Goal: Task Accomplishment & Management: Manage account settings

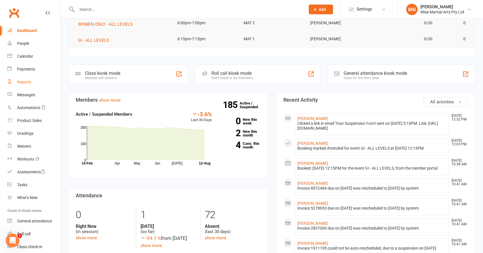
click at [22, 82] on div "Reports" at bounding box center [24, 82] width 14 height 5
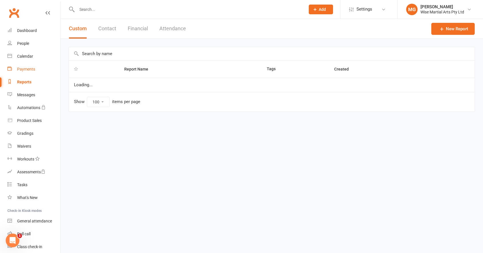
click at [26, 69] on div "Payments" at bounding box center [26, 69] width 18 height 5
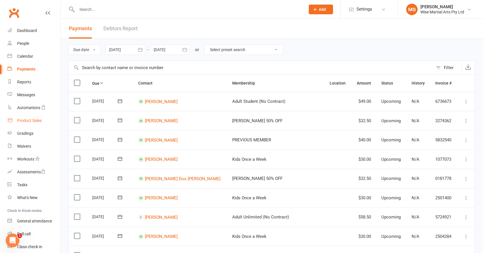
click at [45, 120] on link "Product Sales" at bounding box center [33, 120] width 53 height 13
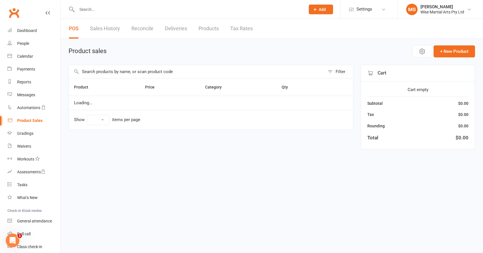
select select "10"
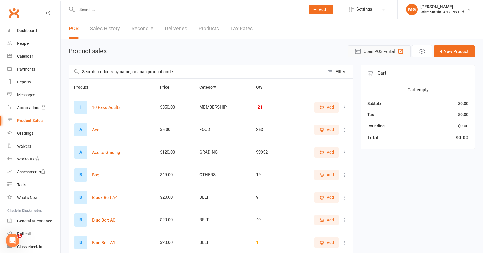
click at [384, 52] on span "Open POS Portal" at bounding box center [379, 51] width 31 height 7
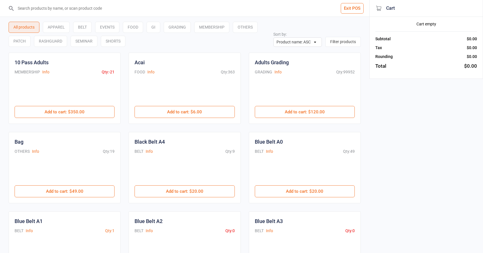
click at [105, 2] on input "search" at bounding box center [188, 8] width 347 height 17
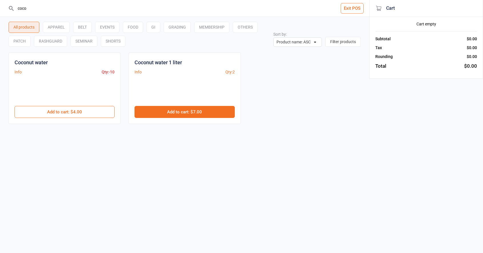
click at [162, 114] on button "Add to cart : $7.00" at bounding box center [185, 112] width 100 height 12
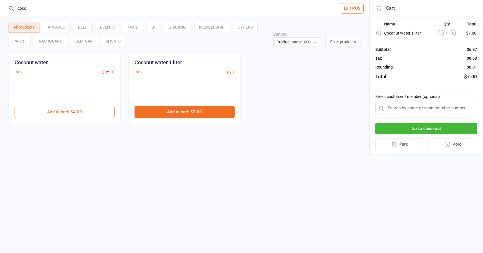
click at [163, 113] on button "Add to cart : $7.00" at bounding box center [185, 112] width 100 height 12
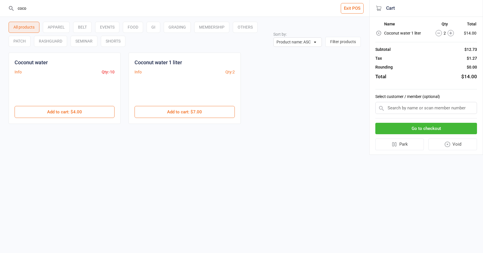
click at [73, 6] on input "coco" at bounding box center [188, 8] width 347 height 17
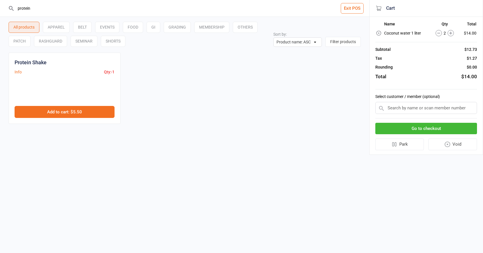
type input "protein"
click at [41, 109] on button "Add to cart : $5.50" at bounding box center [65, 112] width 100 height 12
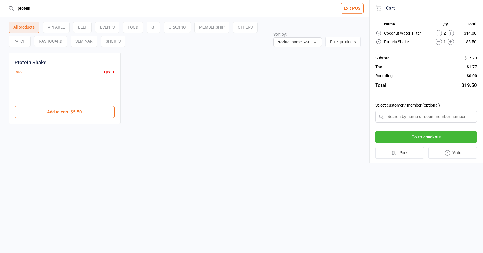
click at [452, 134] on button "Go to checkout" at bounding box center [426, 137] width 102 height 12
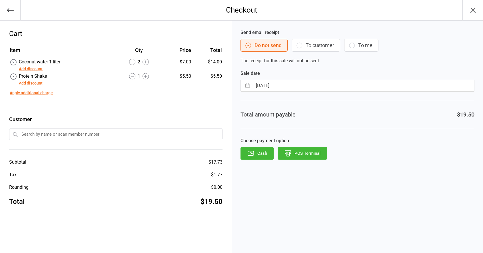
click at [317, 150] on button "POS Terminal" at bounding box center [302, 153] width 49 height 13
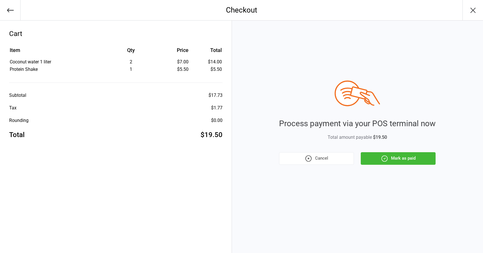
click at [389, 155] on button "Mark as paid" at bounding box center [398, 158] width 75 height 13
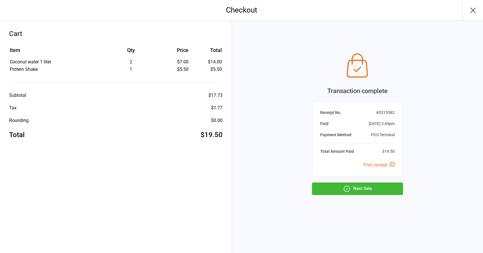
click at [375, 183] on button "Next Sale" at bounding box center [357, 189] width 91 height 13
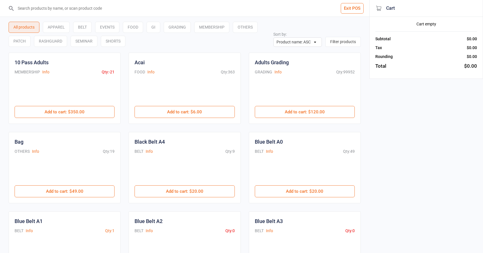
click at [356, 10] on button "Exit POS" at bounding box center [352, 8] width 23 height 11
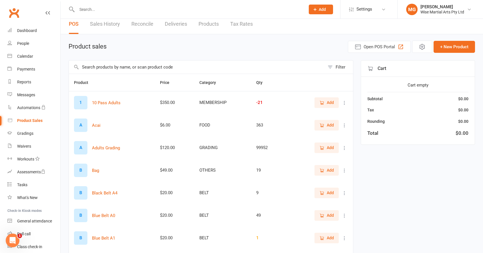
click at [121, 69] on input "text" at bounding box center [197, 67] width 256 height 13
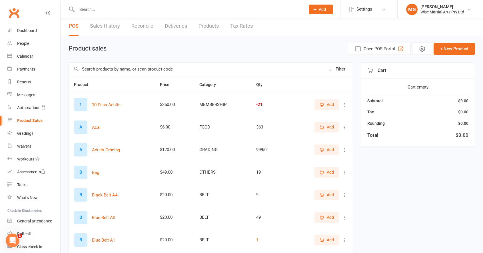
scroll to position [2, 0]
click at [204, 29] on link "Products" at bounding box center [209, 27] width 20 height 20
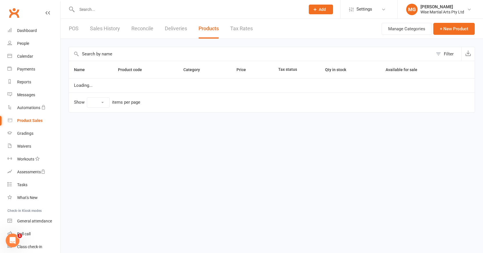
select select "100"
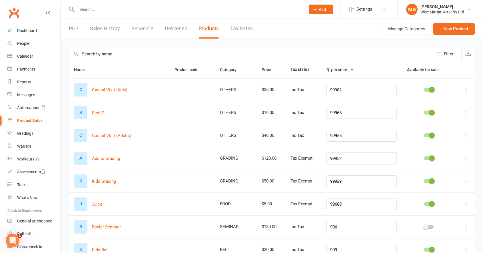
click at [125, 54] on input "text" at bounding box center [251, 54] width 364 height 14
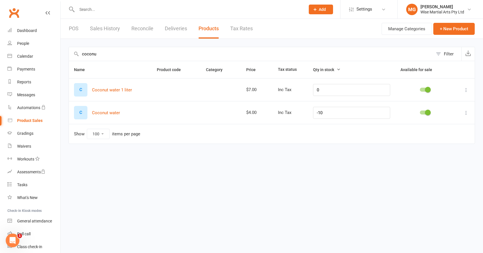
type input "coconu"
click at [339, 94] on input "0" at bounding box center [351, 90] width 77 height 12
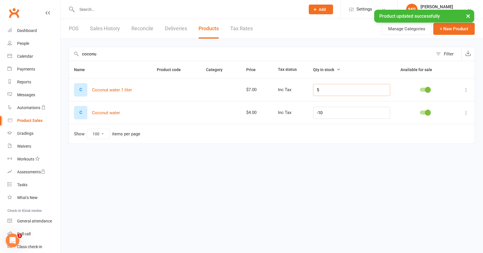
type input "5"
drag, startPoint x: 329, startPoint y: 110, endPoint x: 282, endPoint y: 107, distance: 47.5
click at [282, 107] on tr "C Coconut water $4.00 Inc Tax -10" at bounding box center [272, 112] width 406 height 23
type input "0"
click at [285, 159] on html "Prospect Member Non-attending contact Class / event Appointment Grading event T…" at bounding box center [241, 80] width 483 height 160
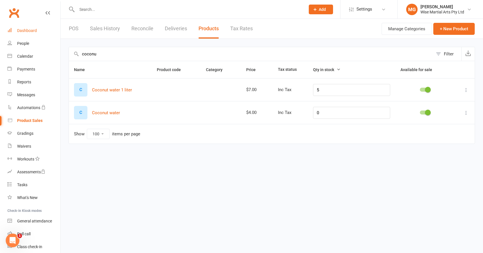
click at [44, 28] on link "Dashboard" at bounding box center [33, 30] width 53 height 13
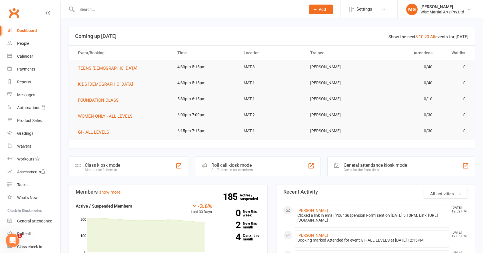
click at [43, 28] on link "Dashboard" at bounding box center [33, 30] width 53 height 13
click at [41, 29] on link "Dashboard" at bounding box center [33, 30] width 53 height 13
click at [91, 9] on input "text" at bounding box center [188, 9] width 226 height 8
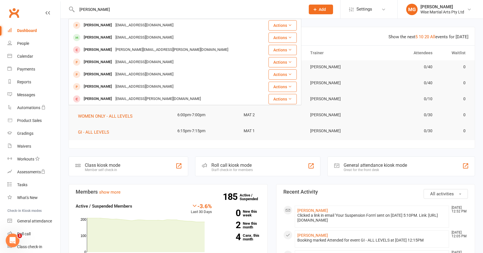
scroll to position [1, 0]
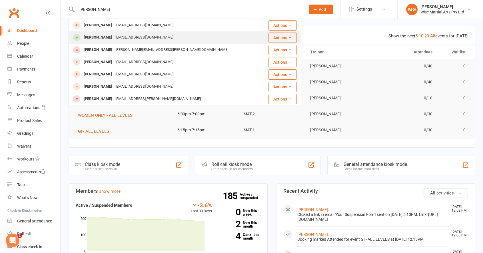
type input "allan forbe"
click at [114, 38] on div "allanforbes789@gmail.com" at bounding box center [144, 37] width 61 height 8
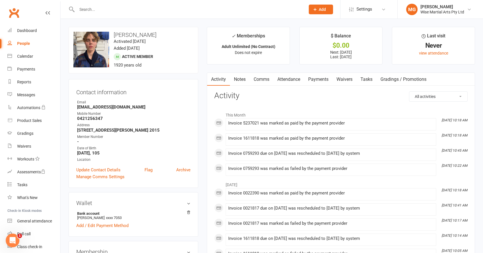
click at [318, 83] on link "Payments" at bounding box center [318, 79] width 28 height 13
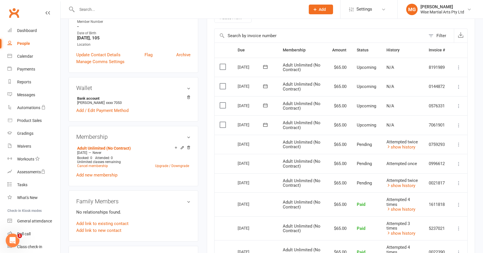
scroll to position [113, 0]
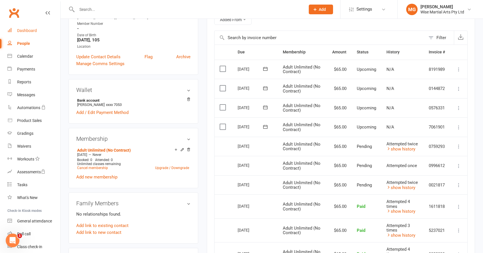
click at [35, 34] on link "Dashboard" at bounding box center [33, 30] width 53 height 13
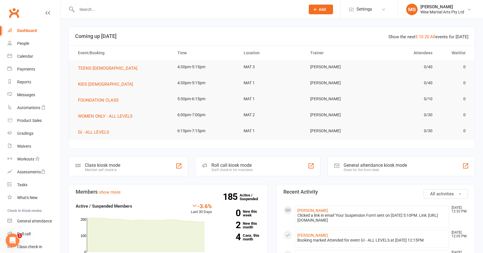
click at [130, 5] on div at bounding box center [185, 9] width 233 height 19
click at [130, 6] on input "text" at bounding box center [188, 9] width 226 height 8
paste input "478033438"
click at [79, 9] on input "478033438" at bounding box center [188, 9] width 226 height 8
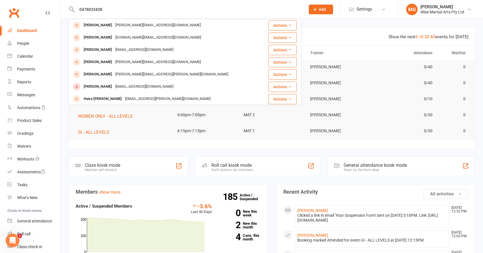
click at [114, 10] on input "0478033438" at bounding box center [188, 9] width 226 height 8
click at [114, 11] on input "0478033438" at bounding box center [188, 9] width 226 height 8
drag, startPoint x: 114, startPoint y: 11, endPoint x: 89, endPoint y: 11, distance: 25.1
click at [89, 11] on input "0478033438" at bounding box center [188, 9] width 226 height 8
paste input "403236914"
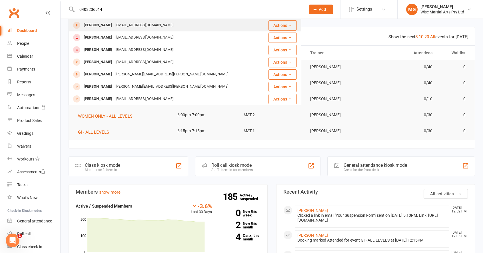
type input "0403236914"
click at [103, 21] on div "Gal Kamminski galdhkamminski@gmail.com" at bounding box center [166, 25] width 195 height 12
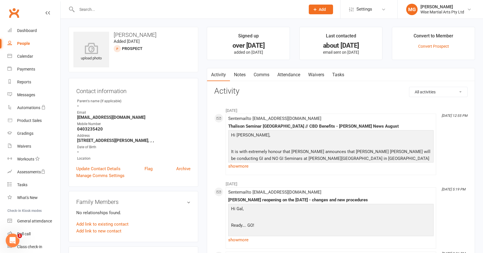
click at [115, 5] on div at bounding box center [185, 9] width 233 height 19
click at [114, 7] on input "text" at bounding box center [188, 9] width 226 height 8
paste input "0422553355"
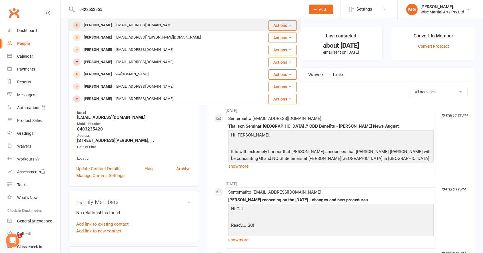
type input "0422553355"
click at [105, 24] on div "Esther Hesse" at bounding box center [98, 25] width 32 height 8
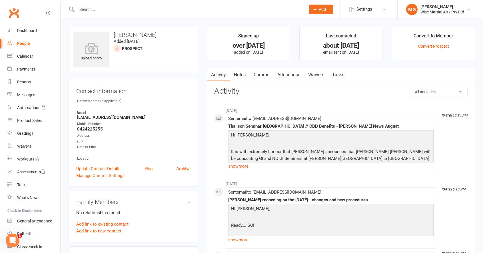
click at [139, 9] on input "text" at bounding box center [188, 9] width 226 height 8
click at [130, 9] on input "text" at bounding box center [188, 9] width 226 height 8
click at [115, 7] on input "text" at bounding box center [188, 9] width 226 height 8
click at [20, 8] on link "Clubworx" at bounding box center [14, 13] width 14 height 14
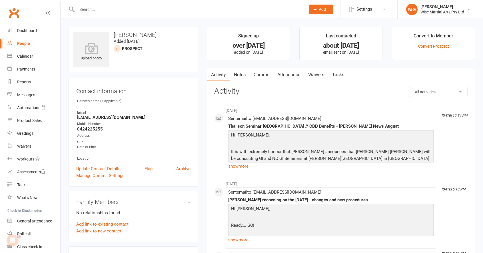
click at [98, 5] on div at bounding box center [185, 9] width 233 height 19
click at [97, 7] on input "text" at bounding box center [188, 9] width 226 height 8
paste input "[PERSON_NAME][EMAIL_ADDRESS][PERSON_NAME][DOMAIN_NAME]"
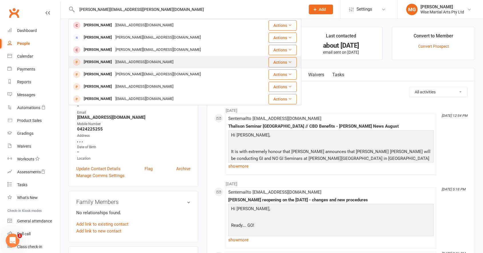
type input "[PERSON_NAME][EMAIL_ADDRESS][PERSON_NAME][DOMAIN_NAME]"
click at [114, 65] on div "[EMAIL_ADDRESS][DOMAIN_NAME]" at bounding box center [144, 62] width 61 height 8
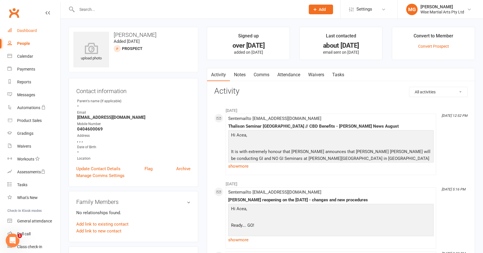
click at [32, 32] on div "Dashboard" at bounding box center [27, 30] width 20 height 5
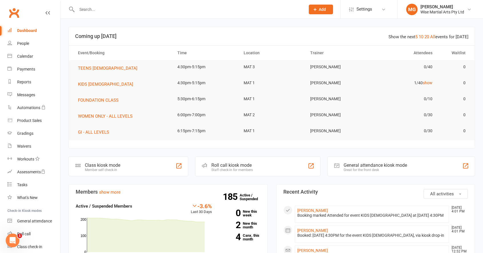
click at [121, 12] on input "text" at bounding box center [188, 9] width 226 height 8
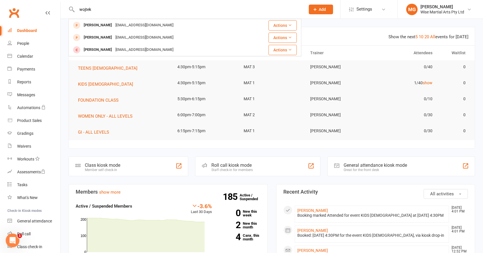
click at [112, 5] on div "wojtek Wojtek Szczypior Wojtekszczypior@hotmail.com Actions Zachary Szczypior W…" at bounding box center [185, 9] width 233 height 19
click at [113, 8] on input "wojtek" at bounding box center [188, 9] width 226 height 8
paste input "0415714703"
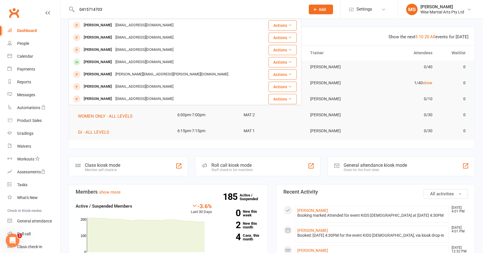
drag, startPoint x: 113, startPoint y: 8, endPoint x: 53, endPoint y: 5, distance: 60.4
click at [53, 1] on header "0415714703 Jesse Zuanic lydiaduanic@optusnet.com.au Actions Rafael Zuanic lydia…" at bounding box center [241, 1] width 483 height 0
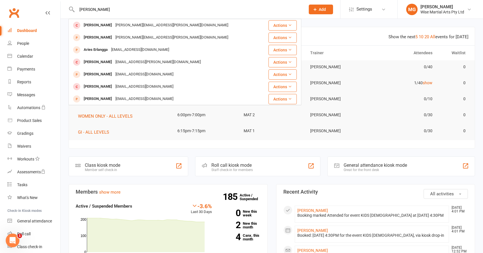
drag, startPoint x: 122, startPoint y: 8, endPoint x: 58, endPoint y: 3, distance: 64.7
click at [55, 1] on header "eliana Elias Niki elias.niki@live.com.au Actions Mason Elias mason.elias@lion.c…" at bounding box center [241, 1] width 483 height 0
paste input "Johnny Martins"
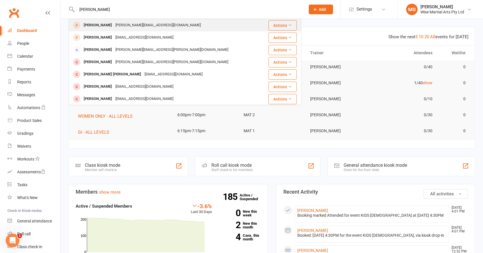
type input "Johnny Martins"
click at [115, 23] on div "Jsmmartins@hotmail.com" at bounding box center [158, 25] width 89 height 8
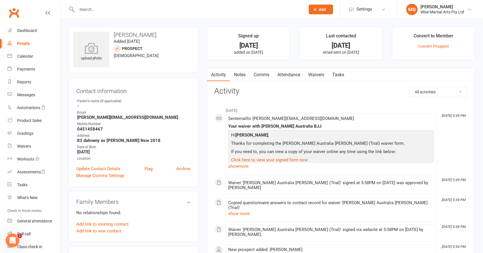
click at [93, 6] on input "text" at bounding box center [188, 9] width 226 height 8
click at [95, 9] on input "text" at bounding box center [188, 9] width 226 height 8
paste input "0431803201"
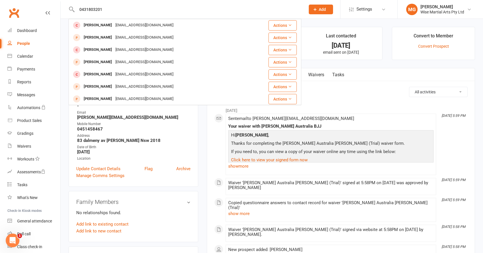
drag, startPoint x: 108, startPoint y: 12, endPoint x: 56, endPoint y: 8, distance: 52.1
click at [56, 1] on header "0431803201 Steven Yiangou Stevenyiangou@gmail.com Actions Lain Riches Hblriches…" at bounding box center [241, 1] width 483 height 0
paste input "13294137"
drag, startPoint x: 110, startPoint y: 12, endPoint x: 59, endPoint y: 12, distance: 50.3
click at [59, 1] on header "0413294137 Athan Tricolas athan.tricolas@gmail.com Actions Hamish Macdonald ham…" at bounding box center [241, 1] width 483 height 0
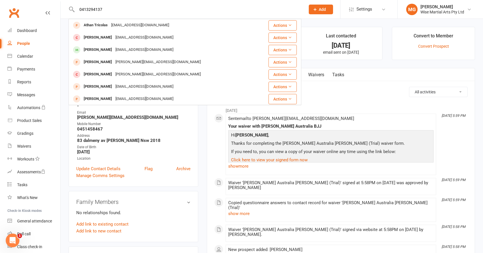
drag, startPoint x: 101, startPoint y: 9, endPoint x: 31, endPoint y: 9, distance: 70.0
click at [31, 1] on header "0413294137 Athan Tricolas athan.tricolas@gmail.com Actions Hamish Macdonald ham…" at bounding box center [241, 1] width 483 height 0
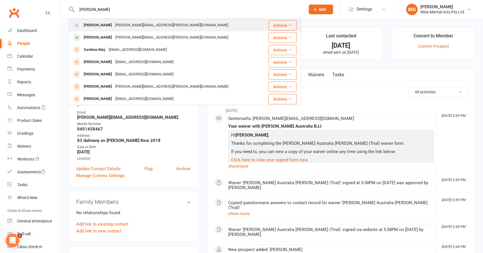
type input "norena"
click at [129, 27] on div "Dave.norena@gmail.com" at bounding box center [172, 25] width 116 height 8
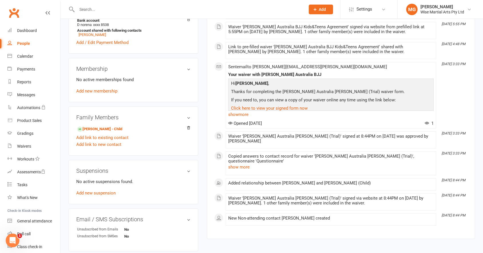
scroll to position [187, 0]
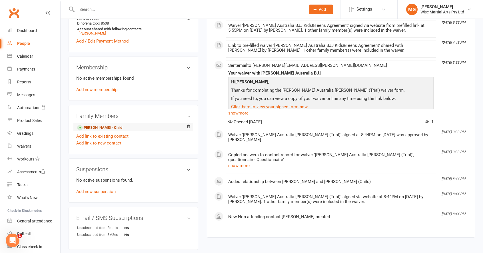
click at [100, 125] on link "Emilia Norena - Child" at bounding box center [99, 128] width 45 height 6
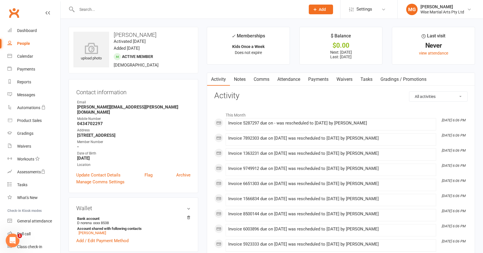
click at [93, 6] on input "text" at bounding box center [188, 9] width 226 height 8
paste input "0423119522"
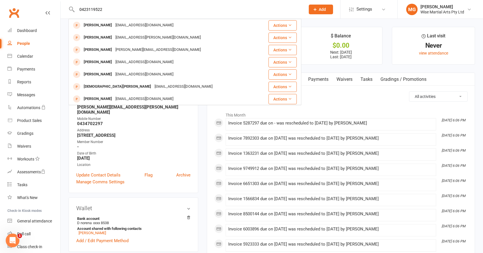
drag, startPoint x: 109, startPoint y: 9, endPoint x: 33, endPoint y: 4, distance: 76.7
click at [33, 1] on header "0423119522 Fiona Muxlow noemail@nomail.com Actions Jimmy Ky ky-jimmy@live.com.a…" at bounding box center [241, 1] width 483 height 0
drag, startPoint x: 173, startPoint y: 7, endPoint x: 171, endPoint y: 10, distance: 3.6
click at [173, 7] on input "vitalia" at bounding box center [188, 9] width 226 height 8
click at [171, 10] on input "vitalia" at bounding box center [188, 9] width 226 height 8
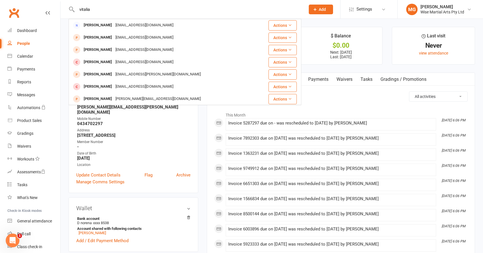
paste input "vitamitzikis@gmail.com"
drag, startPoint x: 21, startPoint y: 5, endPoint x: -1, endPoint y: 5, distance: 22.6
paste input "text"
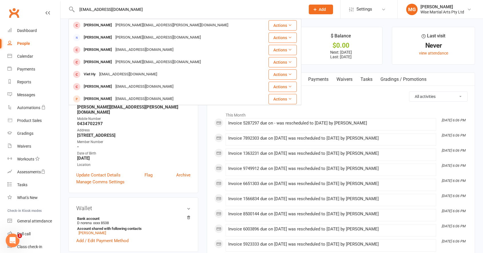
type input "vitamitzikis@gmail.com"
drag, startPoint x: 137, startPoint y: 9, endPoint x: 46, endPoint y: 9, distance: 90.3
click at [46, 1] on header "vitamitzikis@gmail.com Vicki Kourtis vicki.kourtis@gmail.com Actions Vicky Drag…" at bounding box center [241, 1] width 483 height 0
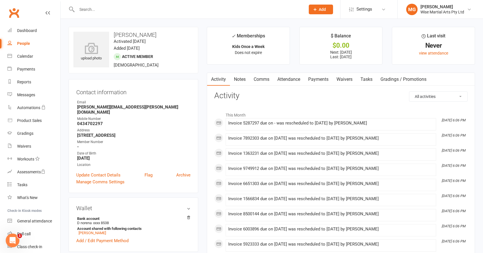
click at [104, 4] on div at bounding box center [185, 9] width 233 height 19
click at [102, 6] on input "text" at bounding box center [188, 9] width 226 height 8
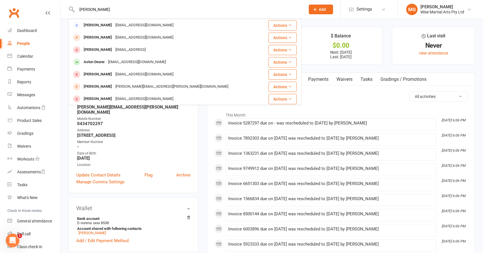
type input "shengo deane"
click at [104, 59] on div "Aston Deane" at bounding box center [94, 62] width 24 height 8
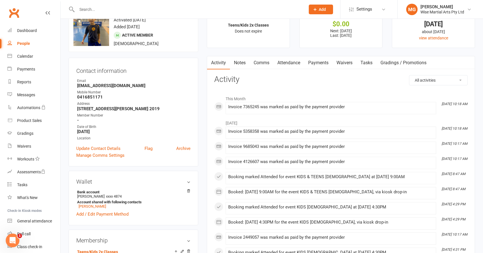
scroll to position [27, 0]
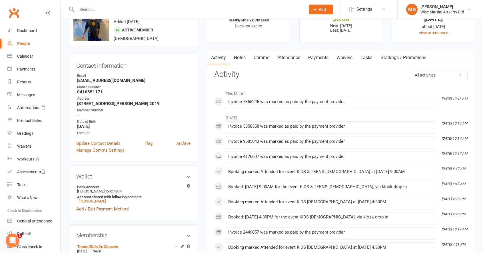
click at [103, 210] on link "Add / Edit Payment Method" at bounding box center [102, 209] width 52 height 7
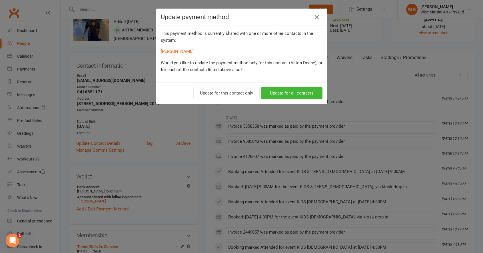
click at [317, 15] on icon "button" at bounding box center [316, 17] width 7 height 7
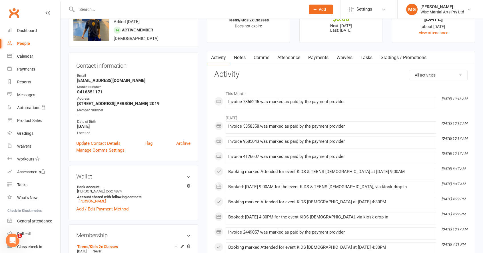
scroll to position [27, 0]
click at [331, 57] on link "Payments" at bounding box center [318, 56] width 28 height 13
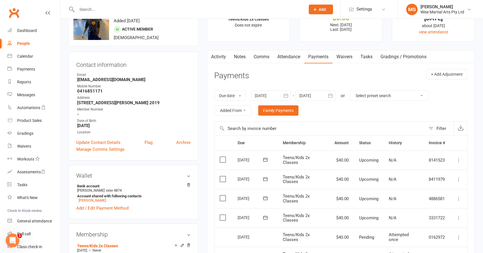
click at [225, 56] on link "Activity" at bounding box center [218, 56] width 23 height 13
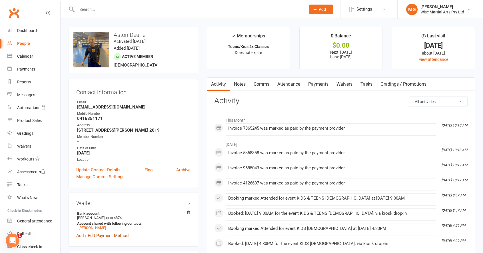
click at [104, 234] on link "Add / Edit Payment Method" at bounding box center [102, 235] width 52 height 7
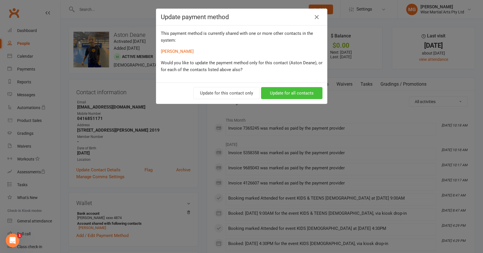
click at [279, 94] on button "Update for all contacts" at bounding box center [291, 93] width 61 height 12
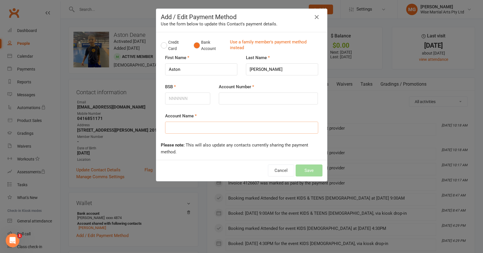
click at [223, 125] on input "Account Name" at bounding box center [241, 128] width 153 height 12
paste input "Shengo S Deane"
type input "Shengo S Deane"
drag, startPoint x: 199, startPoint y: 105, endPoint x: 199, endPoint y: 100, distance: 4.9
click at [200, 105] on div "BSB" at bounding box center [188, 97] width 54 height 29
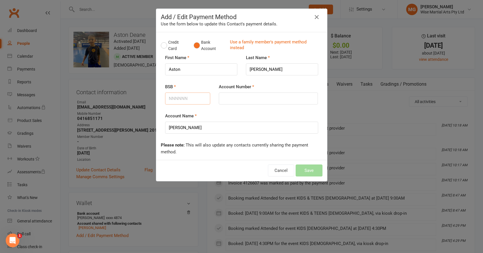
click at [199, 100] on input "BSB" at bounding box center [187, 99] width 45 height 12
paste input "012301"
type input "012301"
drag, startPoint x: 261, startPoint y: 103, endPoint x: 262, endPoint y: 101, distance: 2.9
click at [261, 103] on input "Account Number" at bounding box center [268, 99] width 99 height 12
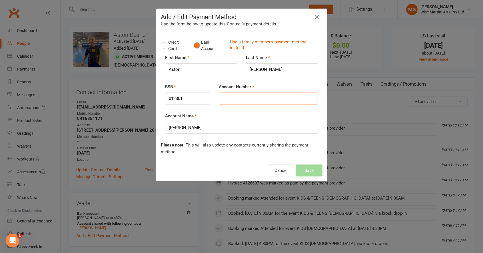
paste input "665754456"
type input "665754456"
click at [314, 171] on button "Save" at bounding box center [309, 171] width 27 height 12
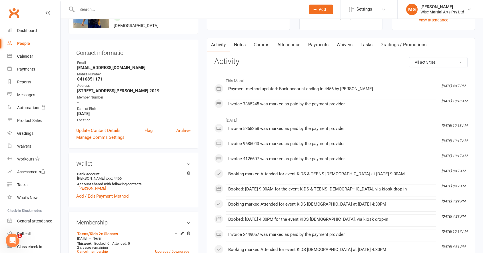
scroll to position [40, 0]
click at [147, 11] on input "text" at bounding box center [188, 9] width 226 height 8
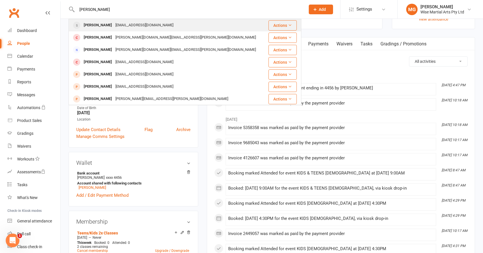
type input "holl"
click at [122, 26] on div "hascarll@gmail.com" at bounding box center [144, 25] width 61 height 8
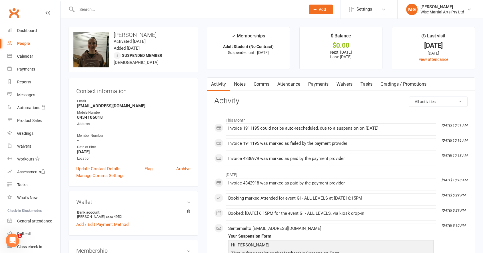
click at [315, 83] on link "Payments" at bounding box center [318, 84] width 28 height 13
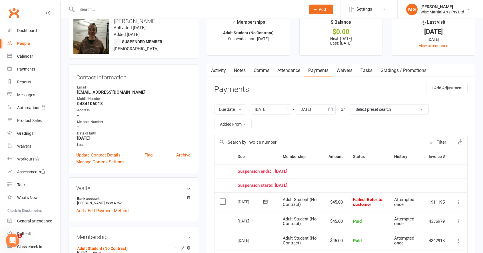
scroll to position [13, 0]
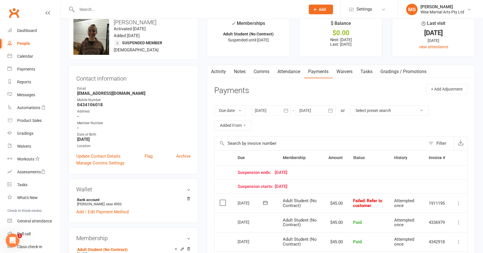
click at [212, 71] on icon "button" at bounding box center [210, 71] width 3 height 6
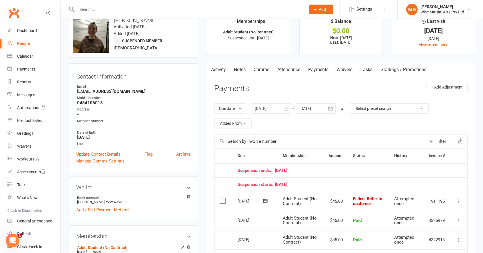
scroll to position [13, 0]
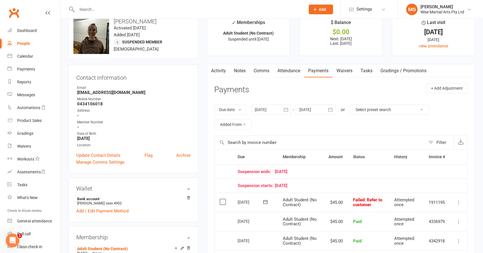
click at [282, 113] on div at bounding box center [271, 110] width 40 height 10
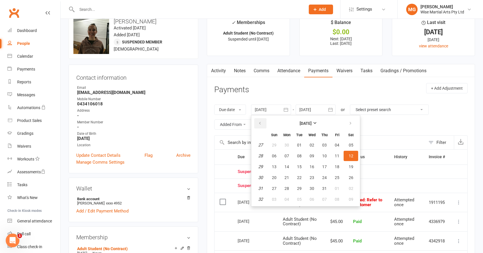
click at [266, 124] on button "button" at bounding box center [260, 123] width 12 height 10
click at [322, 154] on button "12" at bounding box center [325, 156] width 12 height 10
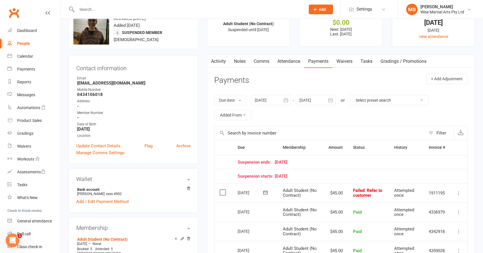
scroll to position [22, 0]
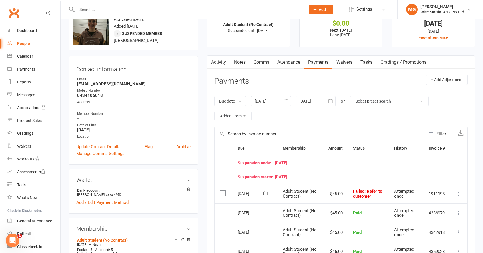
click at [270, 99] on div at bounding box center [271, 101] width 40 height 10
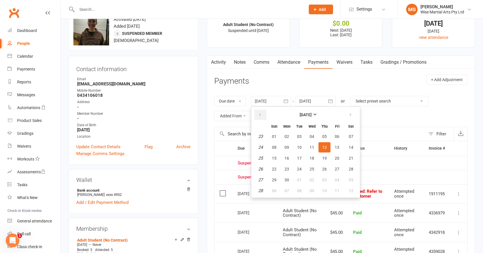
click at [261, 114] on icon "button" at bounding box center [260, 115] width 4 height 5
drag, startPoint x: 261, startPoint y: 114, endPoint x: 296, endPoint y: 129, distance: 38.0
click at [261, 114] on icon "button" at bounding box center [260, 115] width 4 height 5
click at [323, 140] on button "03" at bounding box center [325, 136] width 12 height 10
type input "03 Apr 2025"
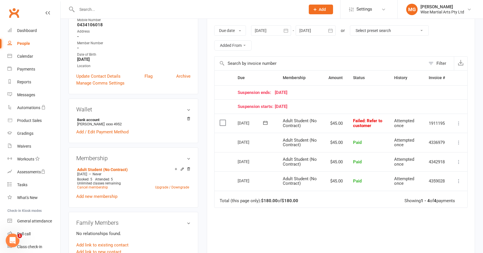
scroll to position [91, 0]
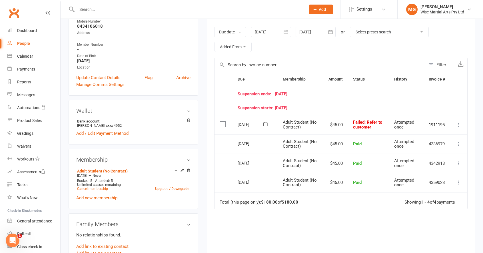
click at [461, 123] on icon at bounding box center [459, 125] width 6 height 6
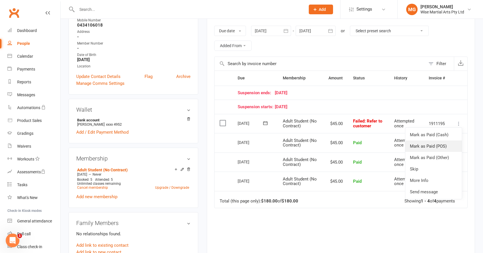
click at [431, 147] on link "Mark as Paid (POS)" at bounding box center [433, 146] width 57 height 11
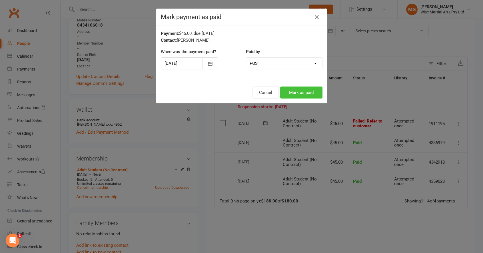
click at [303, 89] on button "Mark as paid" at bounding box center [301, 93] width 42 height 12
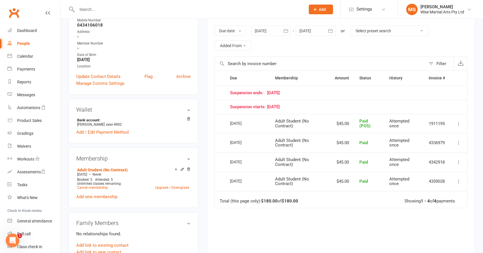
scroll to position [0, 0]
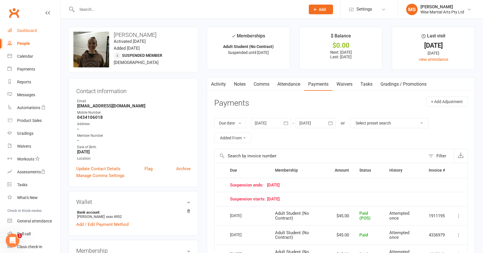
click at [47, 35] on link "Dashboard" at bounding box center [33, 30] width 53 height 13
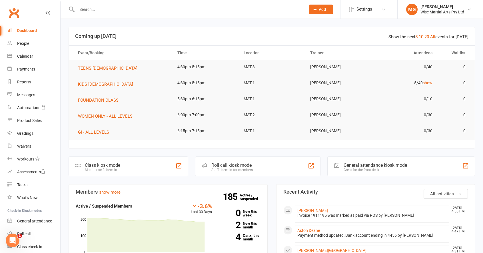
click at [189, 13] on div at bounding box center [185, 9] width 233 height 19
click at [190, 12] on input "text" at bounding box center [188, 9] width 226 height 8
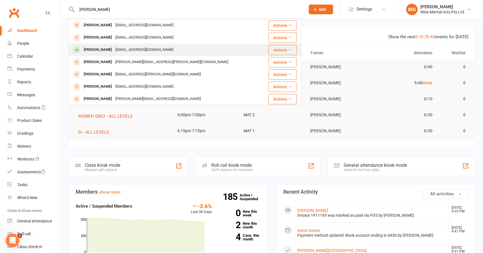
type input "rodgers"
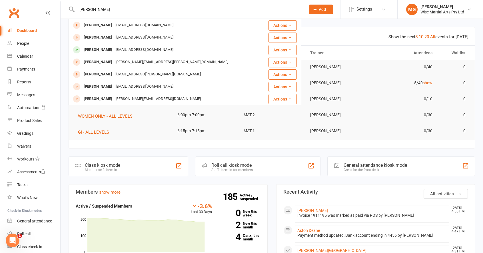
click at [101, 53] on div "Jack Rodgers" at bounding box center [98, 50] width 32 height 8
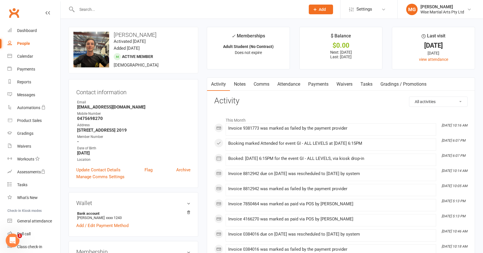
click at [324, 81] on link "Payments" at bounding box center [318, 84] width 28 height 13
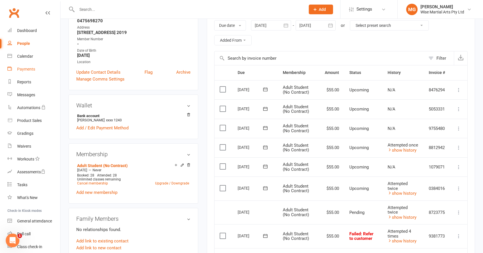
scroll to position [97, 0]
click at [114, 7] on input "text" at bounding box center [188, 9] width 226 height 8
paste input "0449584946"
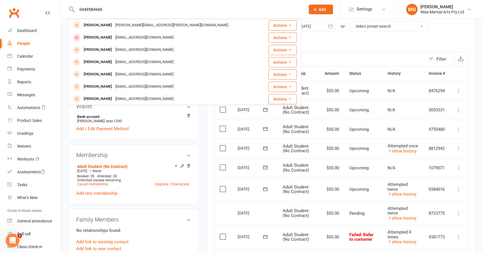
click at [130, 11] on input "0449584946" at bounding box center [188, 9] width 226 height 8
type input "0449584946"
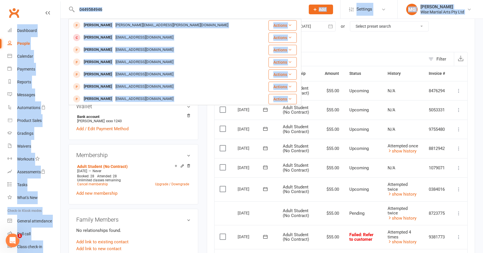
drag, startPoint x: 67, startPoint y: 1, endPoint x: 59, endPoint y: 1, distance: 8.0
click at [54, 0] on html "0449584946 Matt Dunn matthew.r.dunn@gmx.com Actions Rene Ahillon Contact@reneah…" at bounding box center [241, 201] width 483 height 597
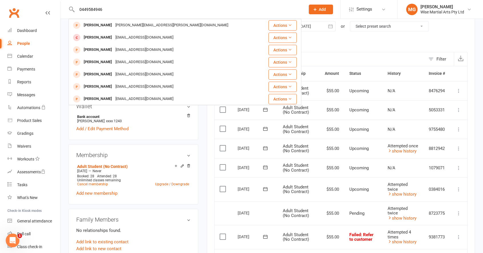
drag, startPoint x: 111, startPoint y: 9, endPoint x: 108, endPoint y: 9, distance: 3.2
click at [108, 9] on input "0449584946" at bounding box center [188, 9] width 226 height 8
drag, startPoint x: 55, startPoint y: 7, endPoint x: 31, endPoint y: 4, distance: 24.3
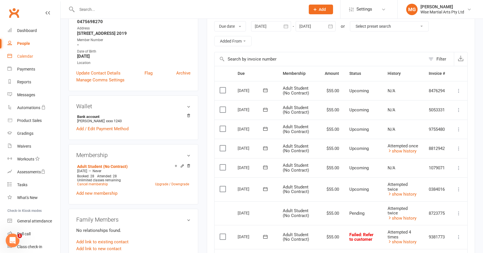
click at [34, 57] on link "Calendar" at bounding box center [33, 56] width 53 height 13
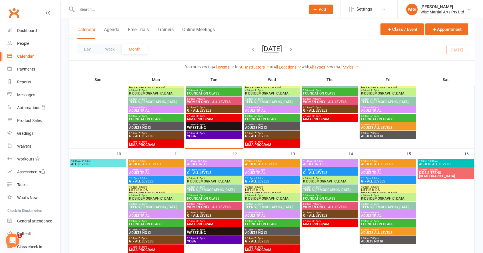
scroll to position [183, 0]
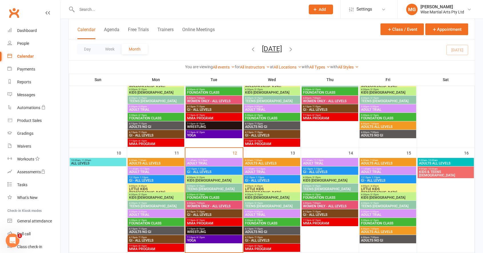
click at [115, 7] on input "text" at bounding box center [188, 9] width 226 height 8
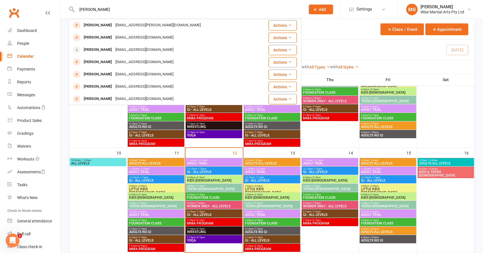
drag, startPoint x: 115, startPoint y: 7, endPoint x: 61, endPoint y: 4, distance: 54.9
click at [61, 4] on react-component "emma schilt Emma Spencer em.e.spencer@gmail.com Actions Emma Braun noemail@noma…" at bounding box center [150, 9] width 301 height 19
drag, startPoint x: 119, startPoint y: 11, endPoint x: 83, endPoint y: 8, distance: 36.1
click at [81, 9] on input "emma schilt" at bounding box center [188, 9] width 226 height 8
click at [130, 10] on input "emma schilt" at bounding box center [188, 9] width 226 height 8
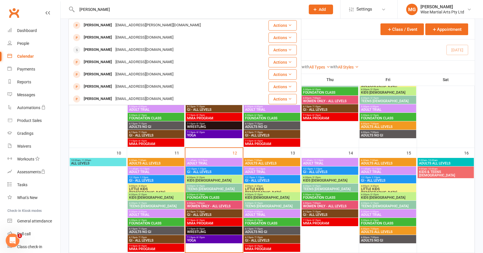
click at [130, 11] on input "emma schilt" at bounding box center [188, 9] width 226 height 8
paste input "0413 294 137"
click at [90, 9] on input "0413 294 137" at bounding box center [188, 9] width 226 height 8
click at [98, 9] on input "0413294 137" at bounding box center [188, 9] width 226 height 8
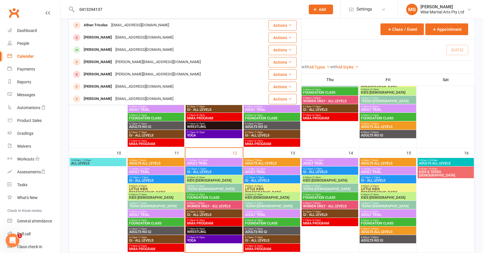
click at [109, 11] on input "0413294137" at bounding box center [188, 9] width 226 height 8
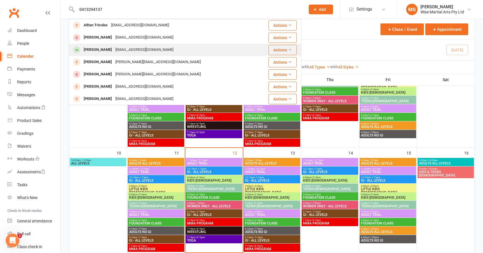
type input "0413294137"
click at [112, 52] on div "Steve Sandrussi" at bounding box center [98, 50] width 32 height 8
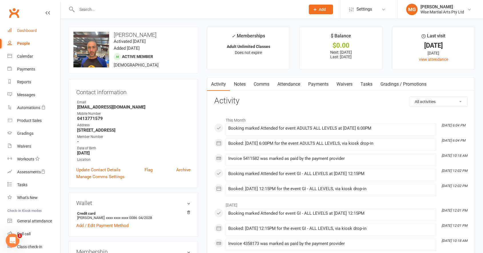
click at [24, 28] on link "Dashboard" at bounding box center [33, 30] width 53 height 13
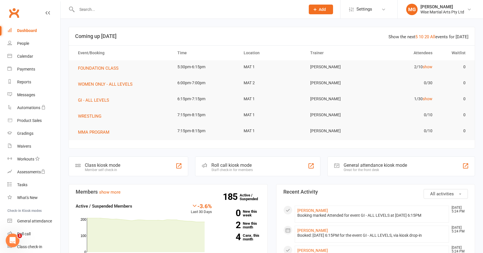
click at [130, 4] on div at bounding box center [185, 9] width 233 height 19
click at [127, 8] on input "text" at bounding box center [188, 9] width 226 height 8
paste input "Jsm.martins@hotmail.com"
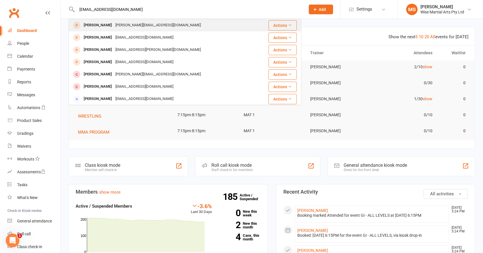
type input "Jsm.martins@hotmail.com"
click at [107, 29] on div "Johnny Martins" at bounding box center [98, 25] width 32 height 8
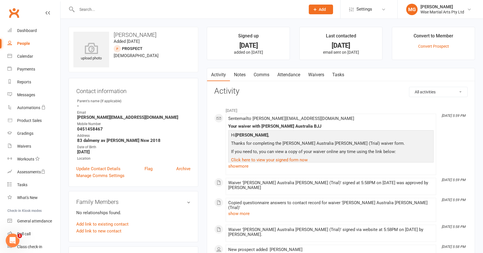
click at [287, 77] on link "Attendance" at bounding box center [288, 74] width 31 height 13
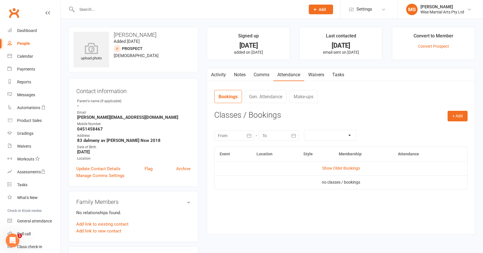
click at [311, 74] on link "Waivers" at bounding box center [316, 74] width 24 height 13
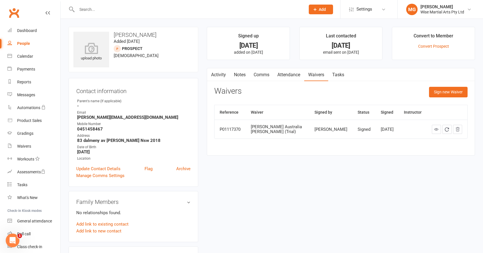
click at [225, 73] on link "Activity" at bounding box center [218, 74] width 23 height 13
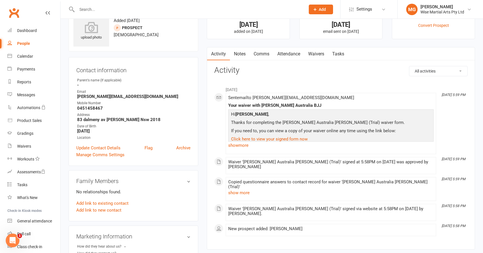
scroll to position [19, 0]
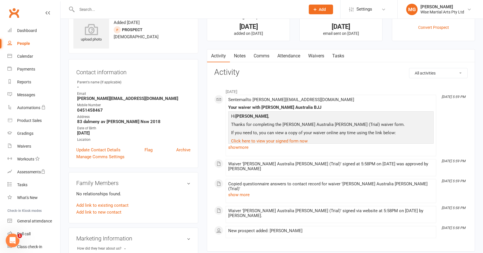
click at [306, 53] on link "Waivers" at bounding box center [316, 55] width 24 height 13
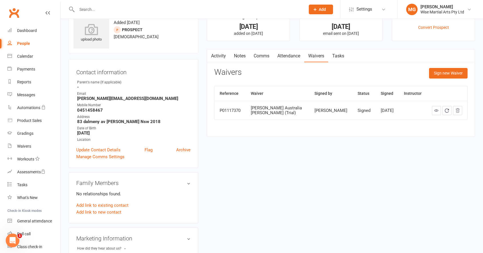
click at [217, 59] on link "Activity" at bounding box center [218, 55] width 23 height 13
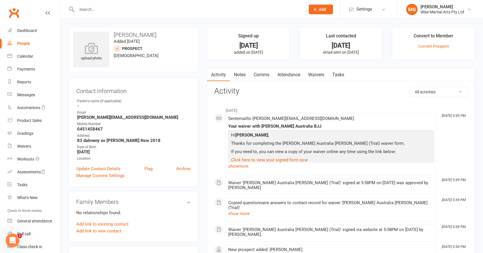
click at [87, 7] on input "text" at bounding box center [188, 9] width 226 height 8
click at [34, 65] on link "Payments" at bounding box center [33, 69] width 53 height 13
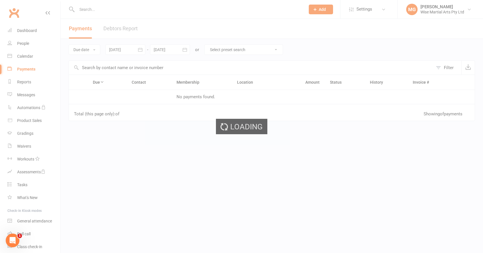
click at [32, 57] on div "Loading" at bounding box center [241, 126] width 483 height 253
click at [26, 57] on div "Calendar" at bounding box center [25, 56] width 16 height 5
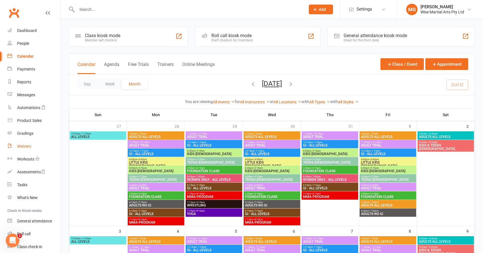
click at [24, 144] on link "Waivers" at bounding box center [33, 146] width 53 height 13
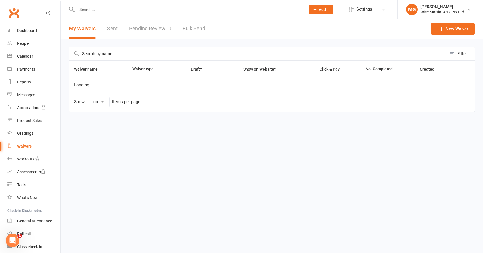
click at [152, 29] on link "Pending Review 0" at bounding box center [150, 29] width 42 height 20
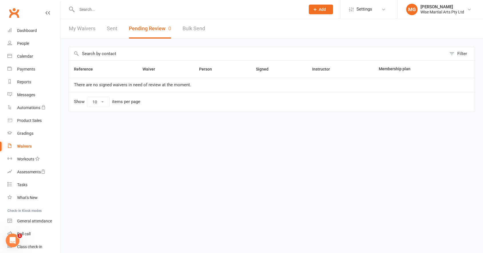
click at [152, 30] on button "Pending Review 0" at bounding box center [150, 29] width 42 height 20
click at [30, 134] on div "Gradings" at bounding box center [25, 133] width 16 height 5
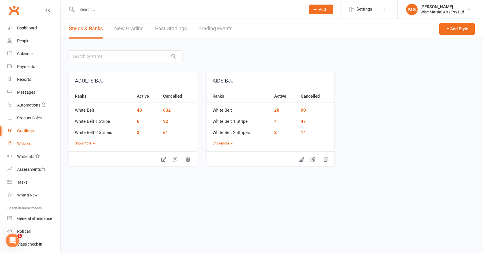
click at [28, 145] on div "Waivers" at bounding box center [24, 143] width 14 height 5
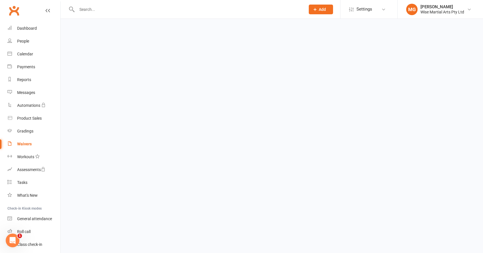
select select "100"
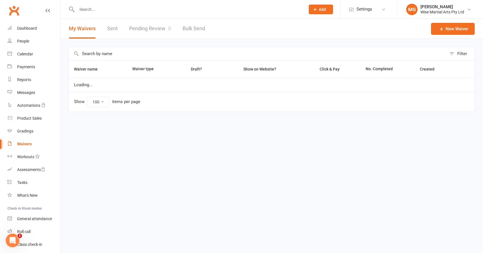
scroll to position [2, 0]
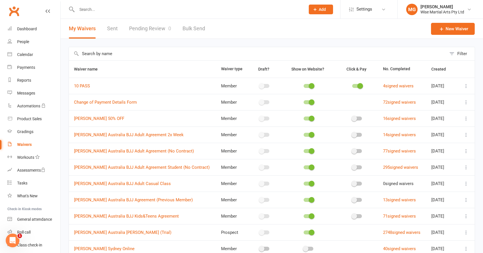
click at [143, 28] on link "Pending Review 0" at bounding box center [150, 29] width 42 height 20
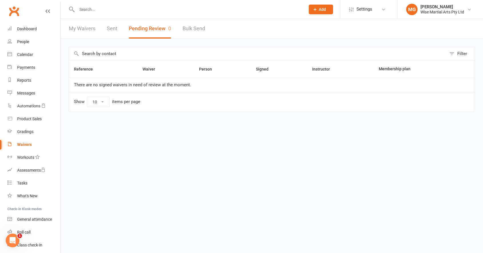
click at [143, 28] on button "Pending Review 0" at bounding box center [150, 29] width 42 height 20
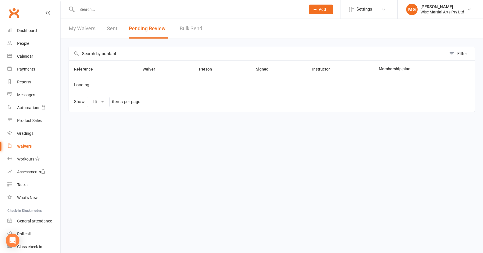
click at [159, 31] on button "Pending Review" at bounding box center [148, 29] width 39 height 20
